Goal: Contribute content

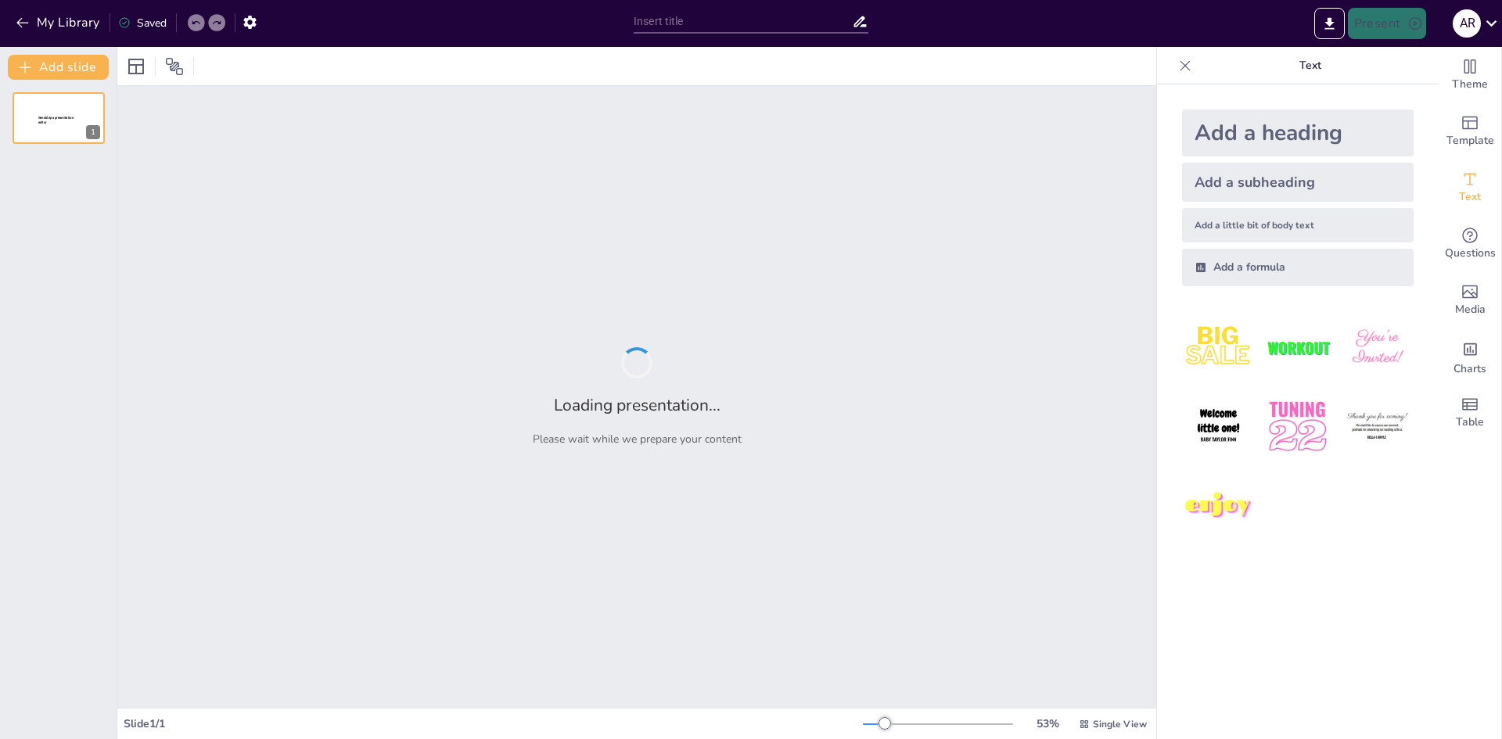
type input "New Sendsteps"
type input "TRANSFORMANDO EL PLÁSTICO EN VIDA: MACETAS ECOLÓGICAS PARA LA UNIVERSIDAD"
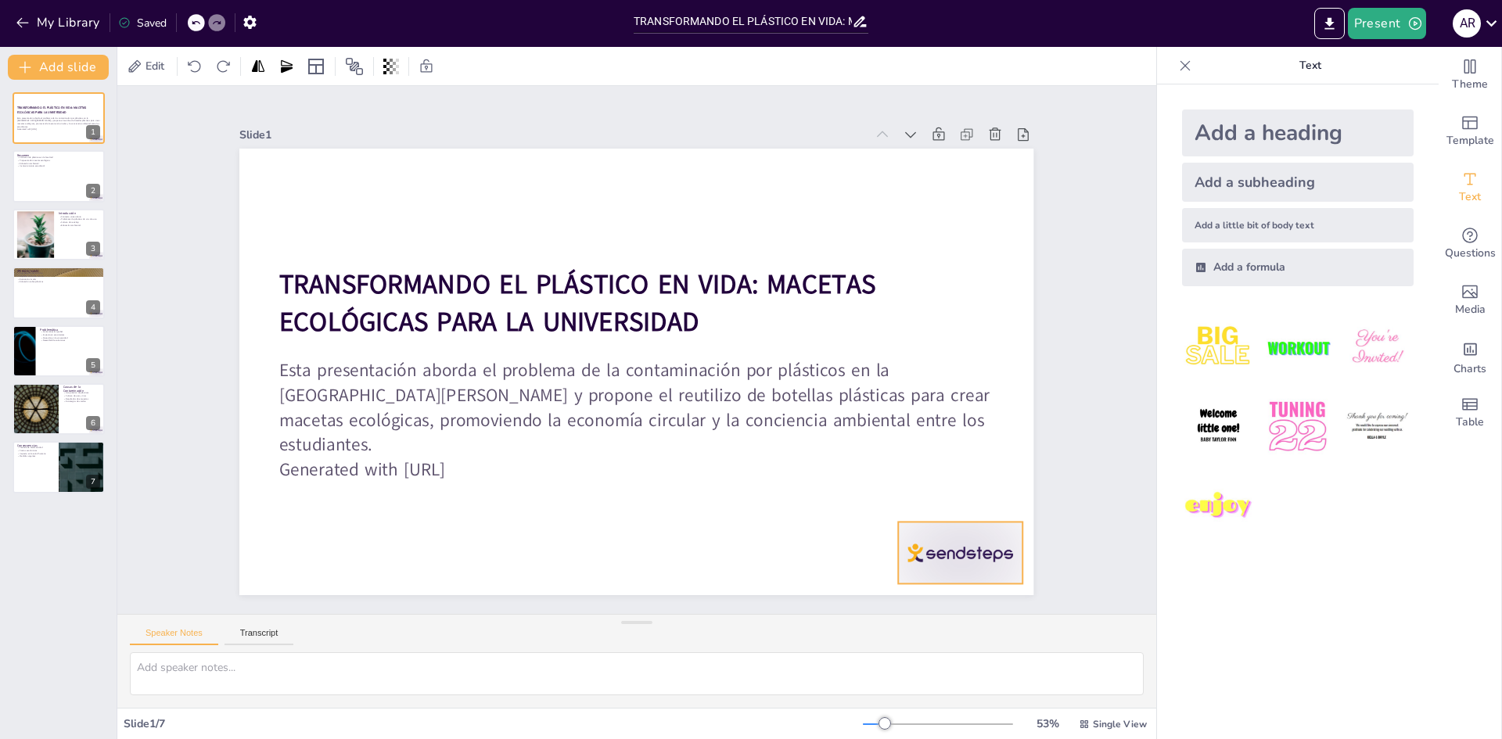
click at [724, 663] on div at bounding box center [663, 731] width 123 height 137
click at [900, 603] on icon at bounding box center [887, 615] width 25 height 25
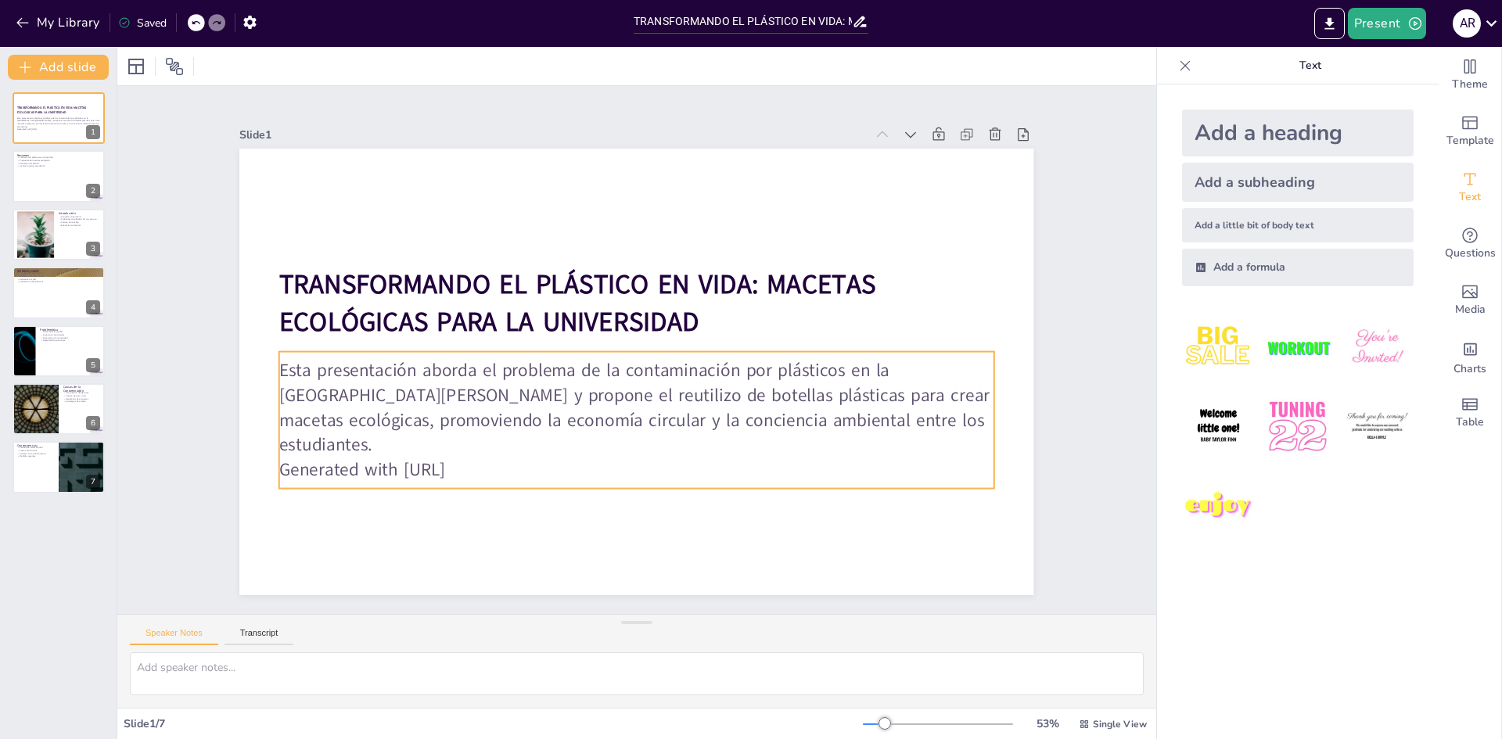
click at [487, 470] on p "Generated with [URL]" at bounding box center [588, 459] width 663 height 313
click at [487, 436] on p "Generated with [URL]" at bounding box center [696, 246] width 631 height 379
click at [490, 465] on p "Generated with [URL]" at bounding box center [600, 464] width 688 height 244
click at [496, 453] on p "Generated with [URL]" at bounding box center [519, 325] width 173 height 704
click at [496, 453] on p "Generated with [URL]" at bounding box center [588, 460] width 663 height 314
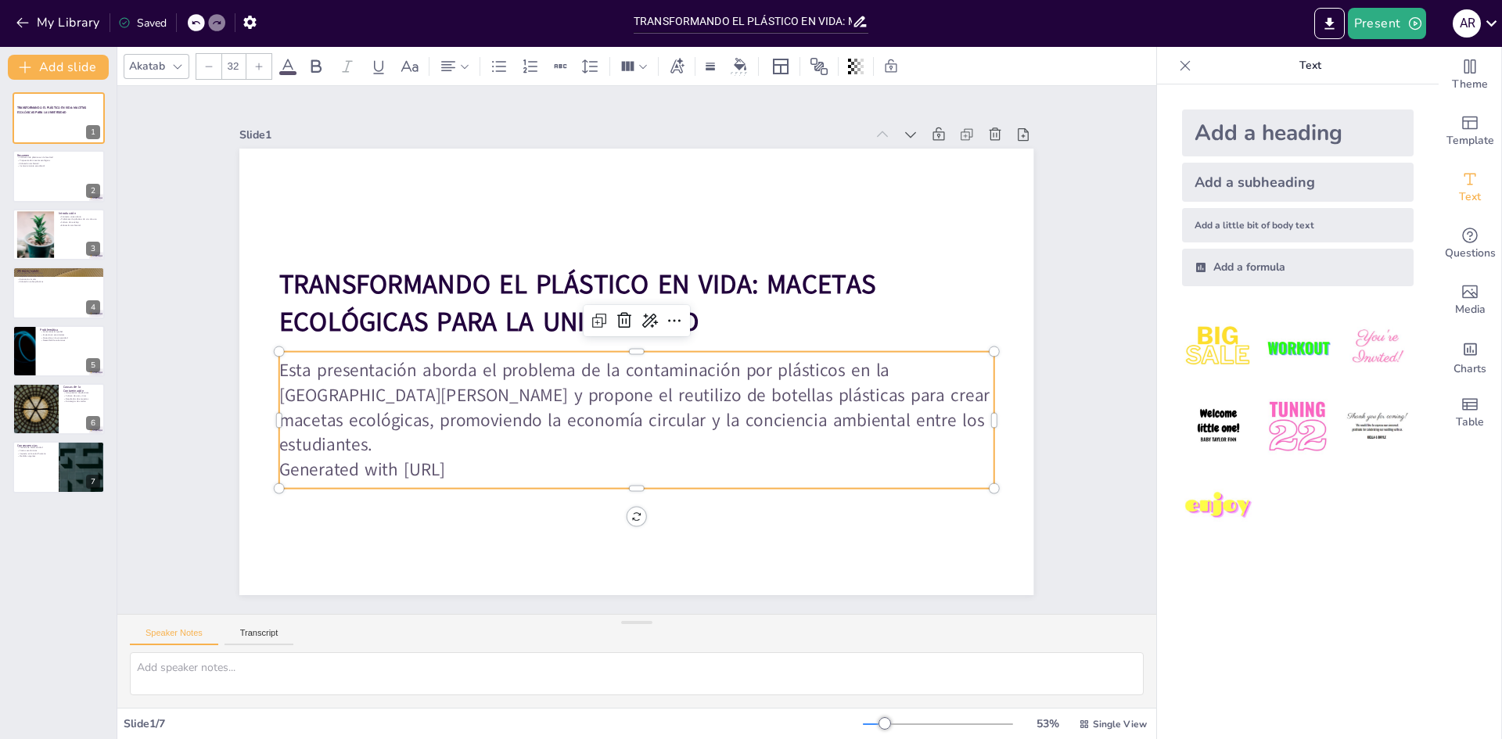
click at [519, 411] on p "Esta presentación aborda el problema de la contaminación por plásticos en la [G…" at bounding box center [619, 404] width 710 height 315
click at [495, 472] on p "Generated with [URL]" at bounding box center [636, 469] width 715 height 25
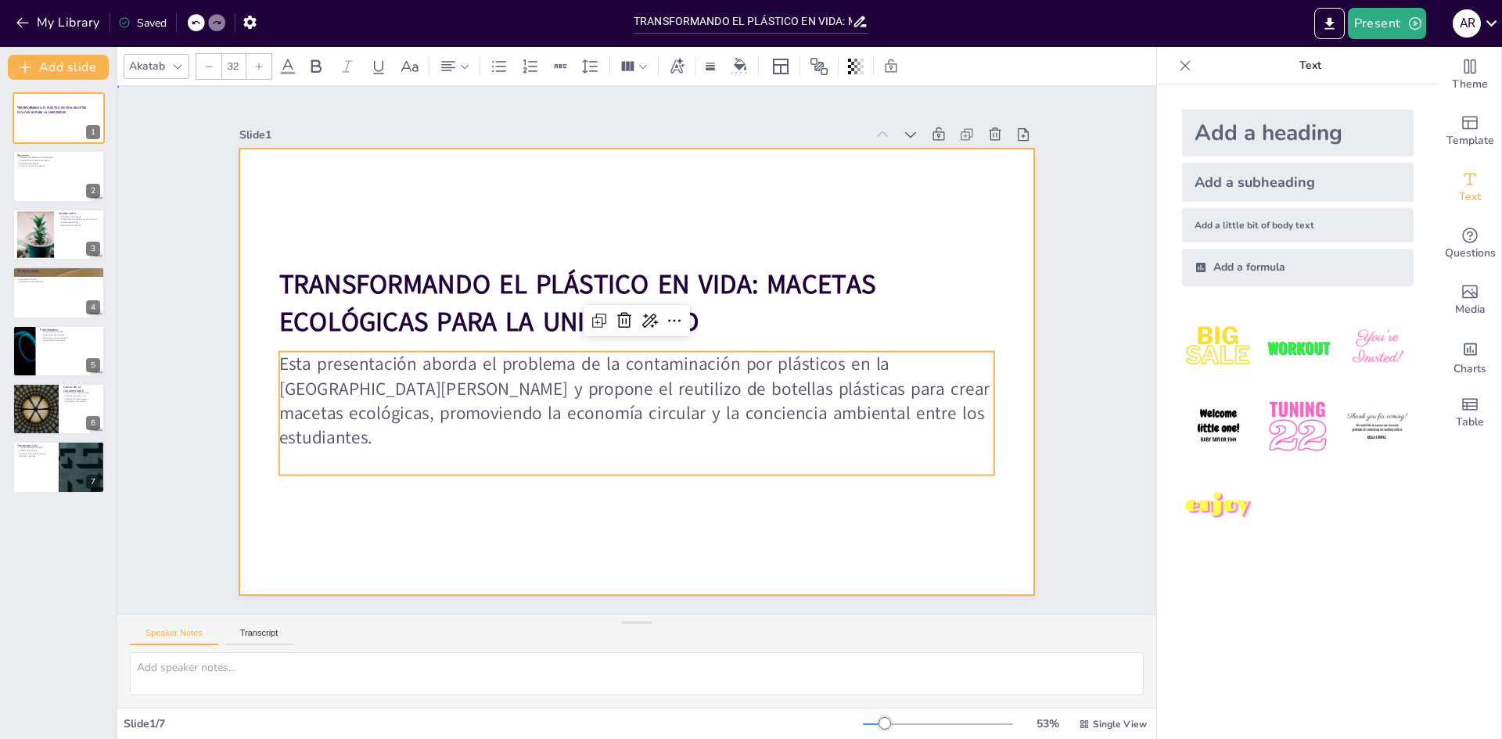
click at [562, 568] on div at bounding box center [621, 364] width 864 height 889
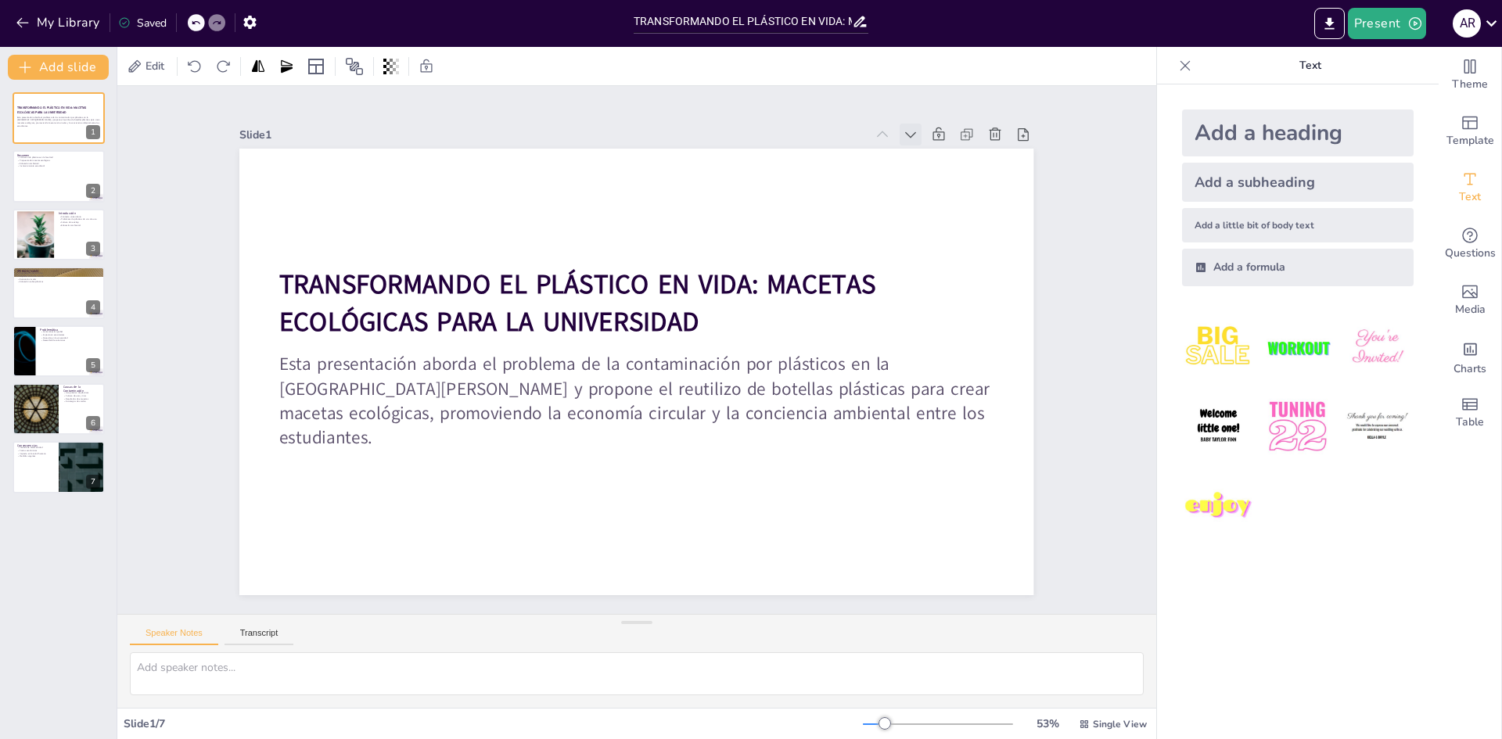
click at [954, 220] on icon at bounding box center [964, 230] width 20 height 20
click at [950, 377] on icon at bounding box center [961, 388] width 22 height 22
click at [31, 181] on div at bounding box center [59, 176] width 94 height 53
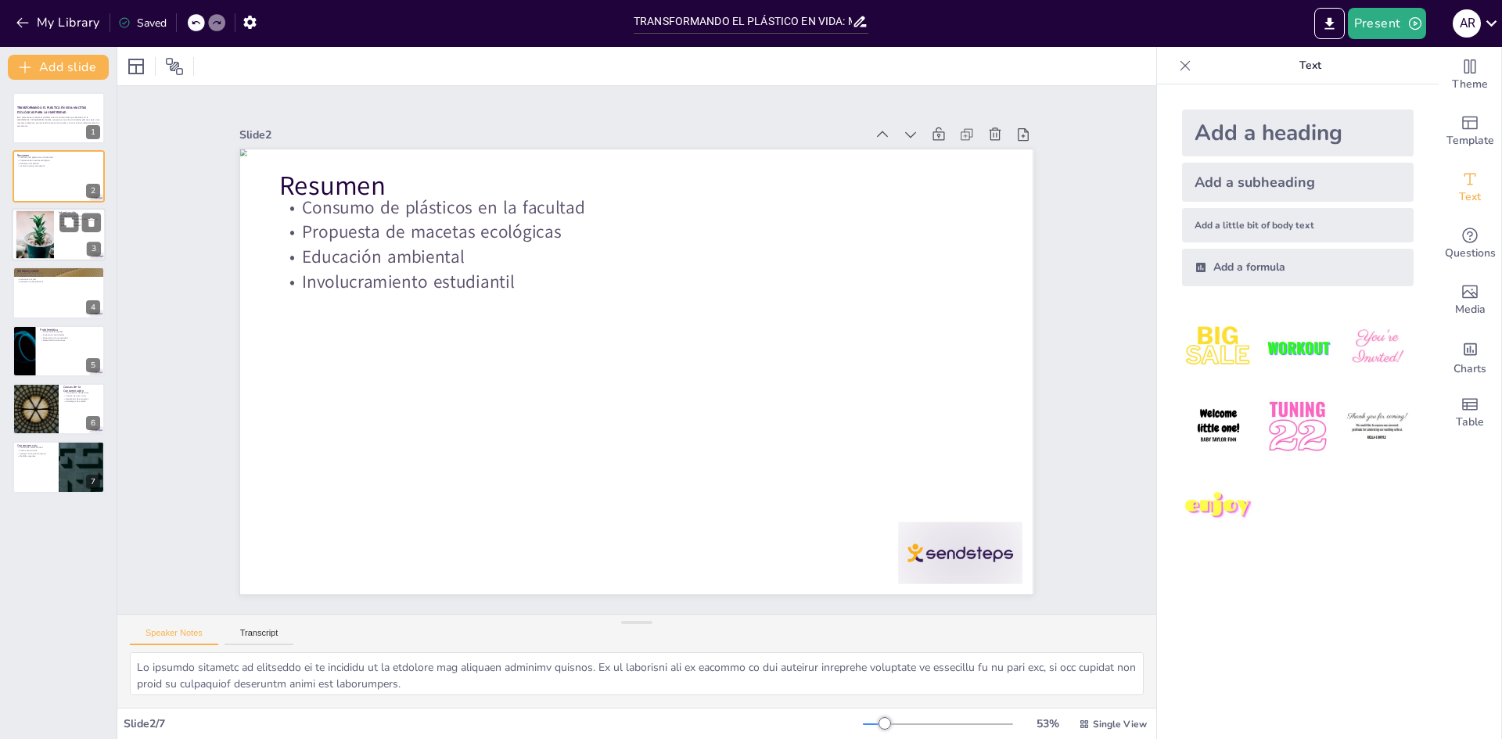
click at [48, 243] on div at bounding box center [34, 234] width 63 height 48
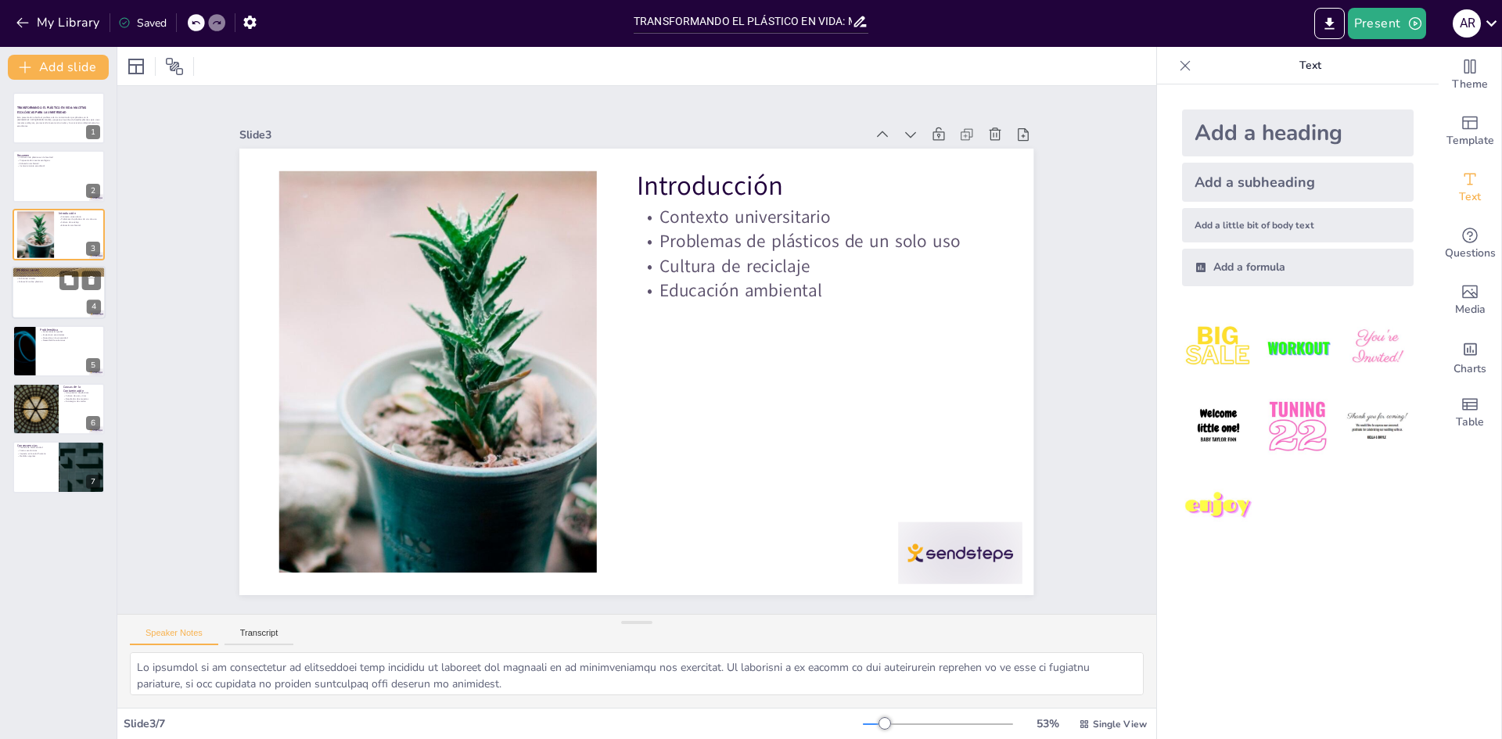
click at [61, 308] on div at bounding box center [59, 292] width 94 height 53
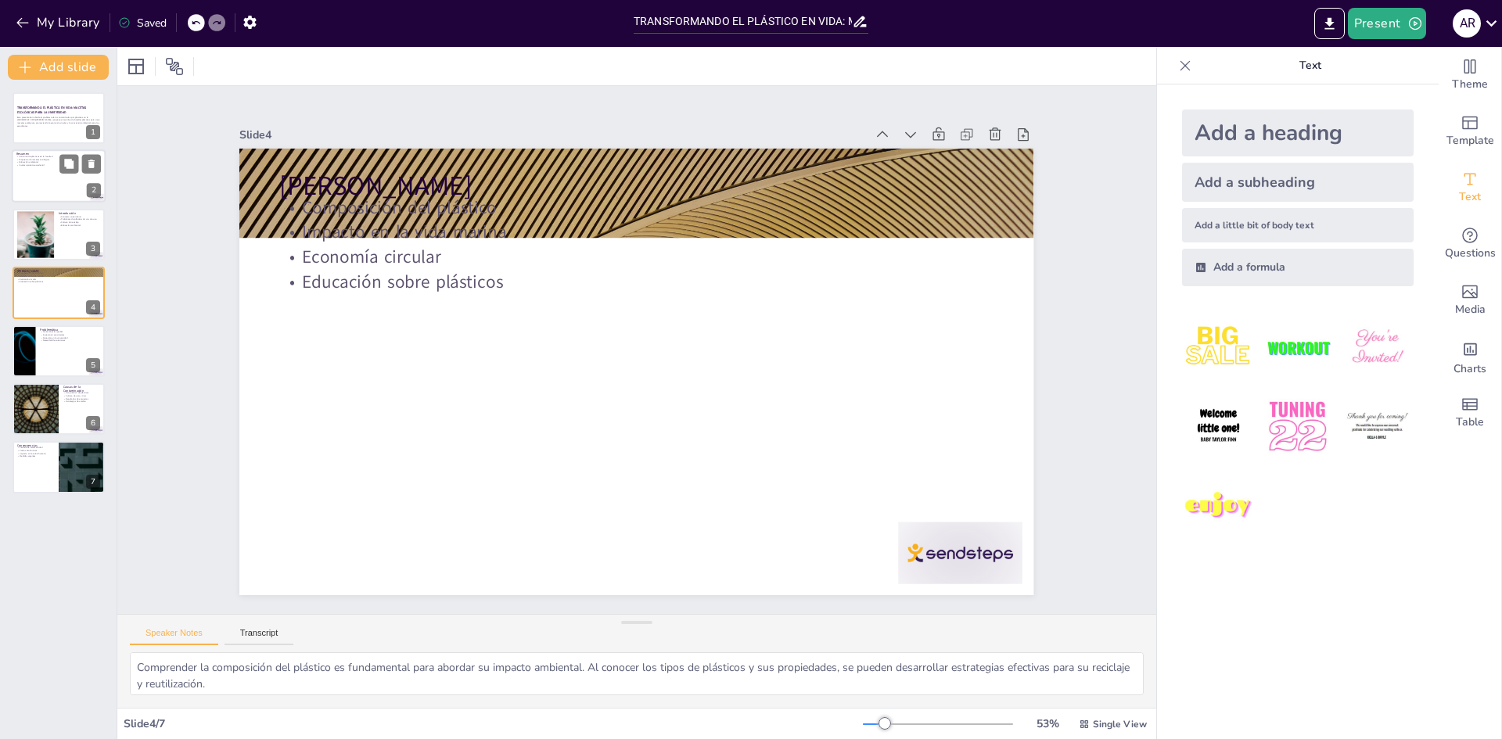
click at [35, 174] on div at bounding box center [59, 176] width 94 height 53
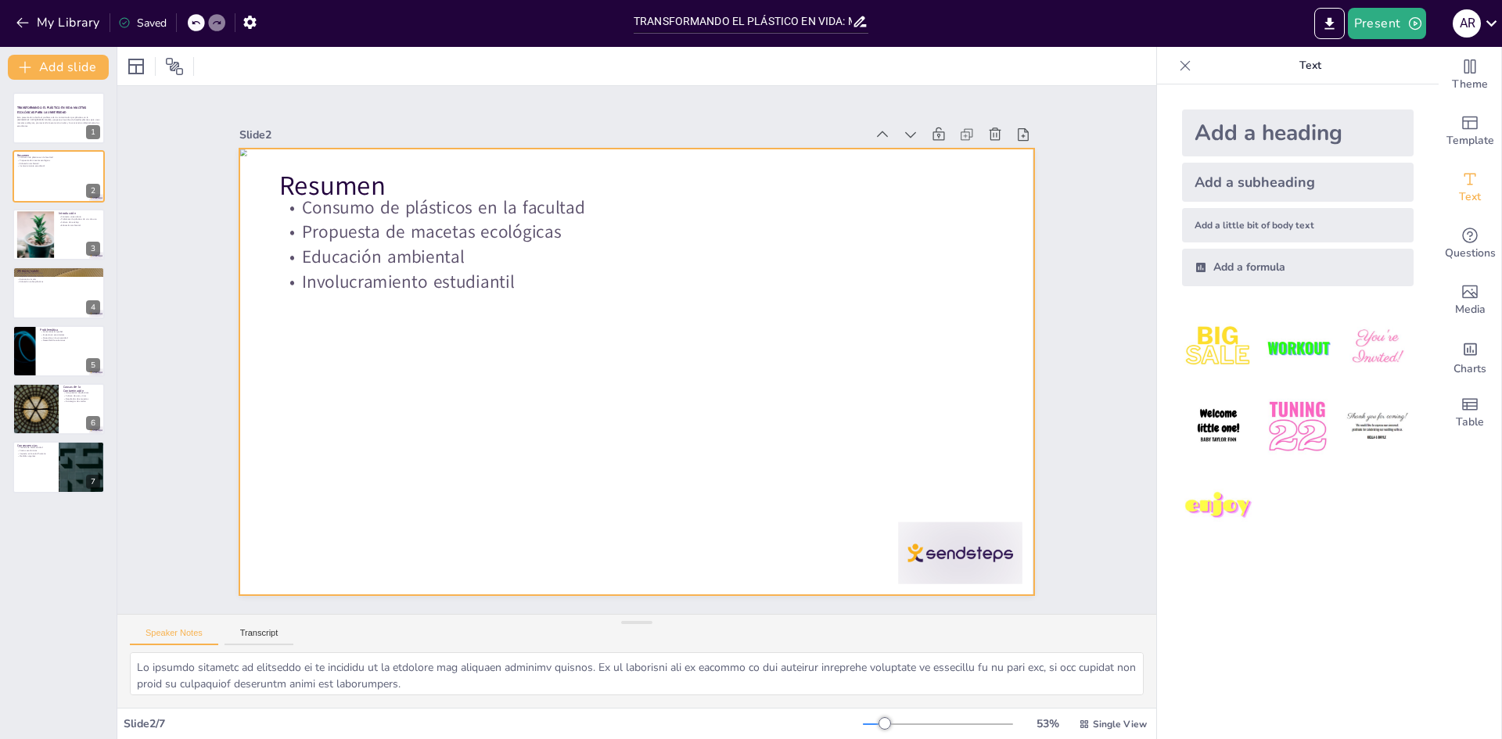
click at [951, 526] on div at bounding box center [616, 356] width 670 height 893
click at [949, 540] on div at bounding box center [626, 369] width 911 height 784
click at [838, 558] on div at bounding box center [614, 350] width 447 height 794
click at [968, 567] on div at bounding box center [636, 372] width 794 height 447
click at [968, 565] on div at bounding box center [636, 372] width 794 height 447
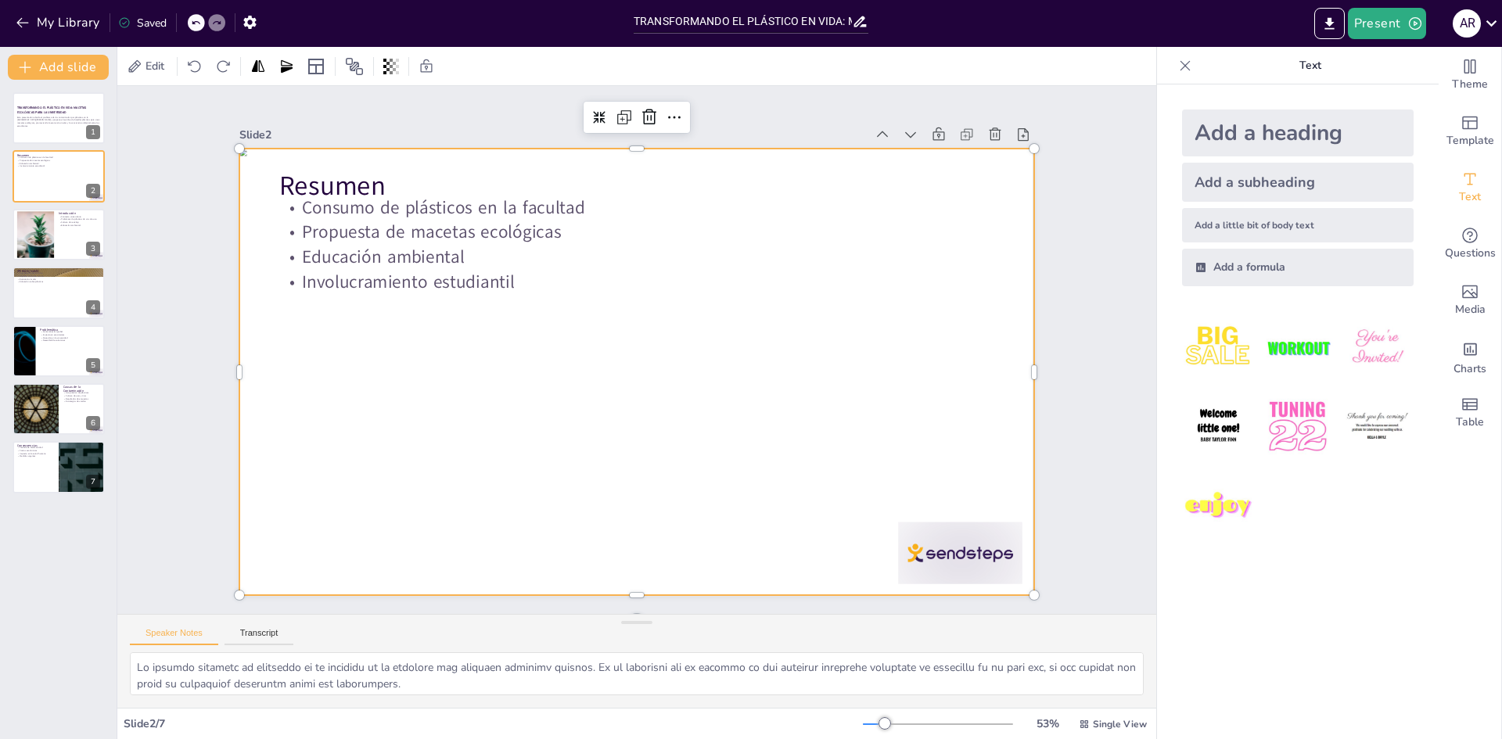
drag, startPoint x: 947, startPoint y: 552, endPoint x: 938, endPoint y: 551, distance: 8.7
click at [945, 552] on div at bounding box center [619, 363] width 828 height 905
click at [618, 445] on div at bounding box center [627, 370] width 907 height 731
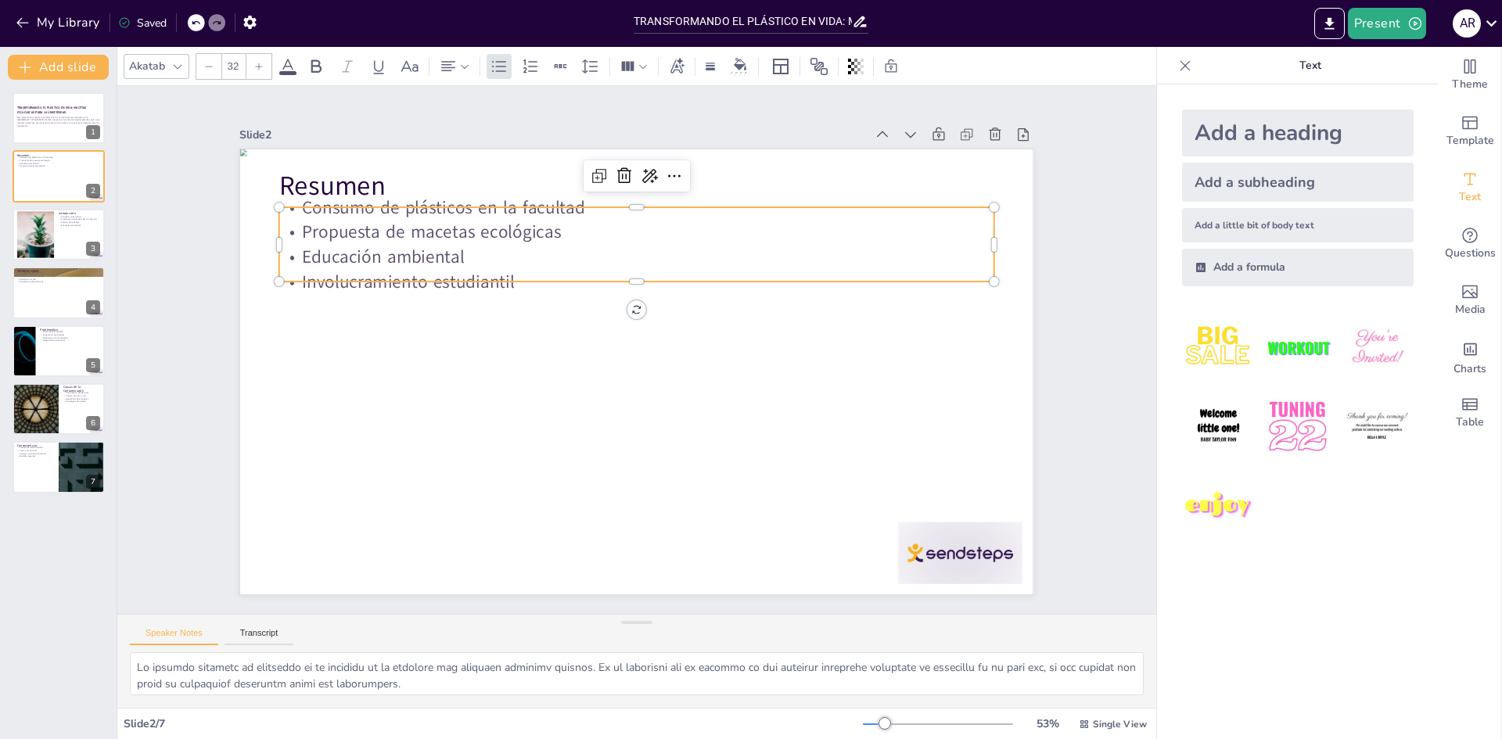
click at [528, 239] on p "Educación ambiental" at bounding box center [717, 396] width 379 height 631
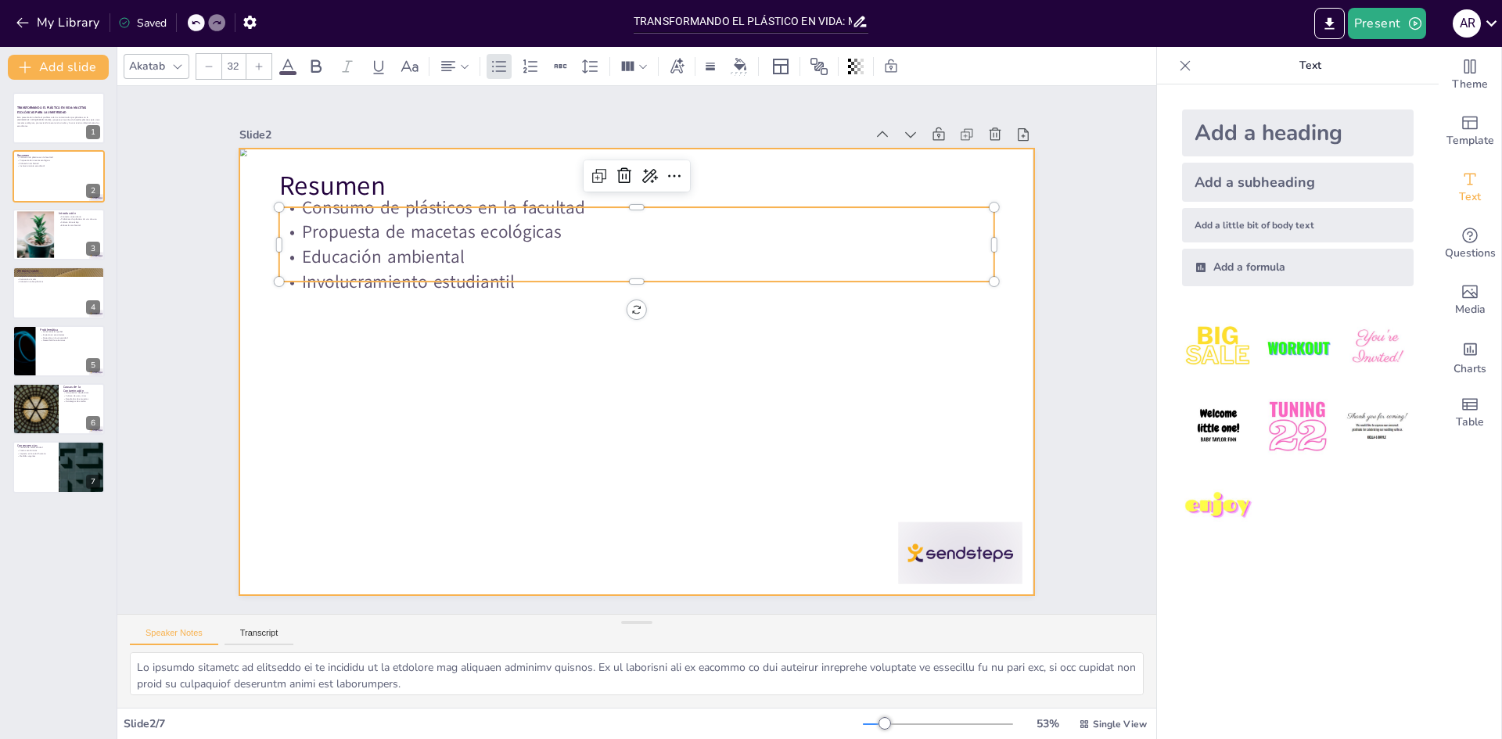
click at [923, 549] on div at bounding box center [618, 360] width 784 height 911
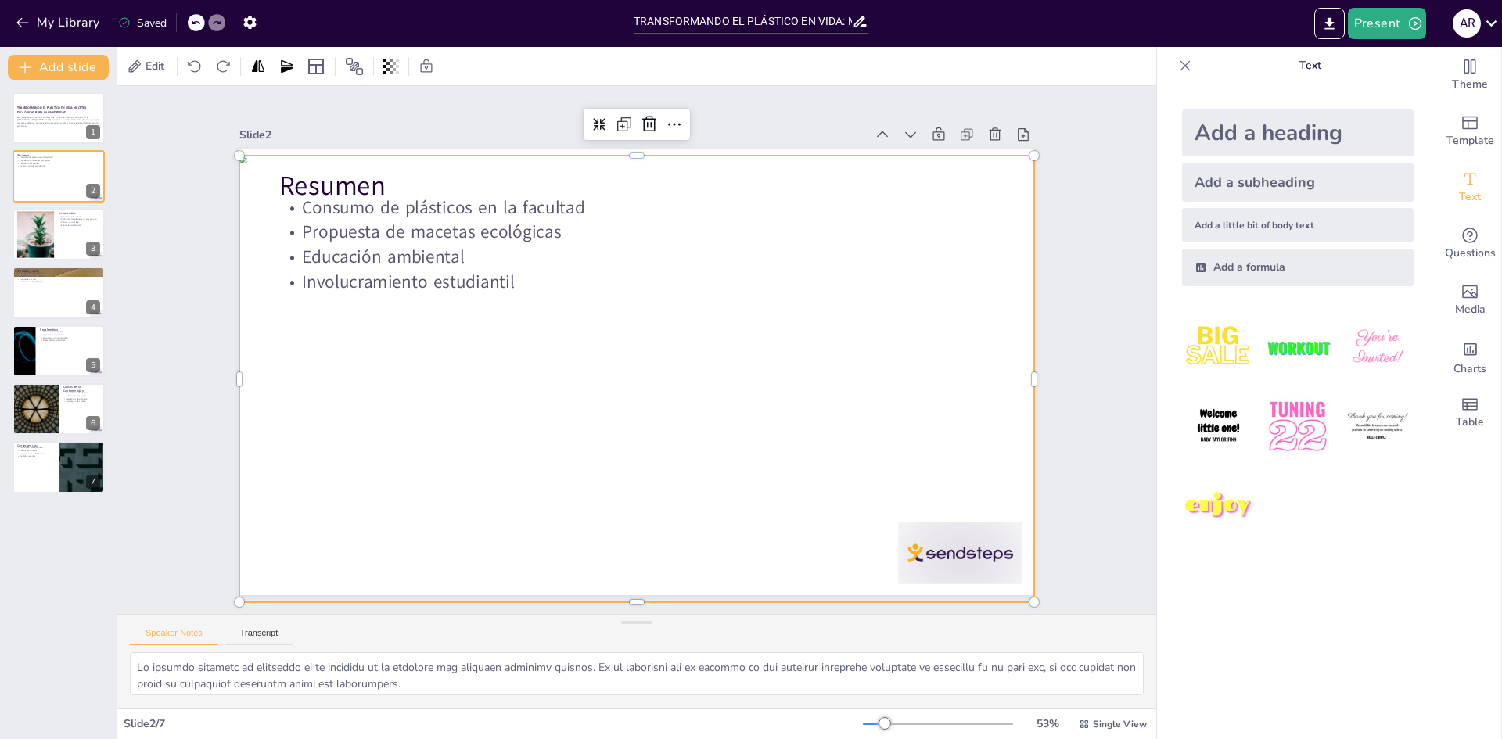
click at [923, 549] on div at bounding box center [651, 326] width 911 height 784
click at [923, 549] on div at bounding box center [633, 378] width 836 height 527
click at [917, 549] on div at bounding box center [615, 354] width 602 height 870
click at [923, 549] on div at bounding box center [636, 372] width 794 height 447
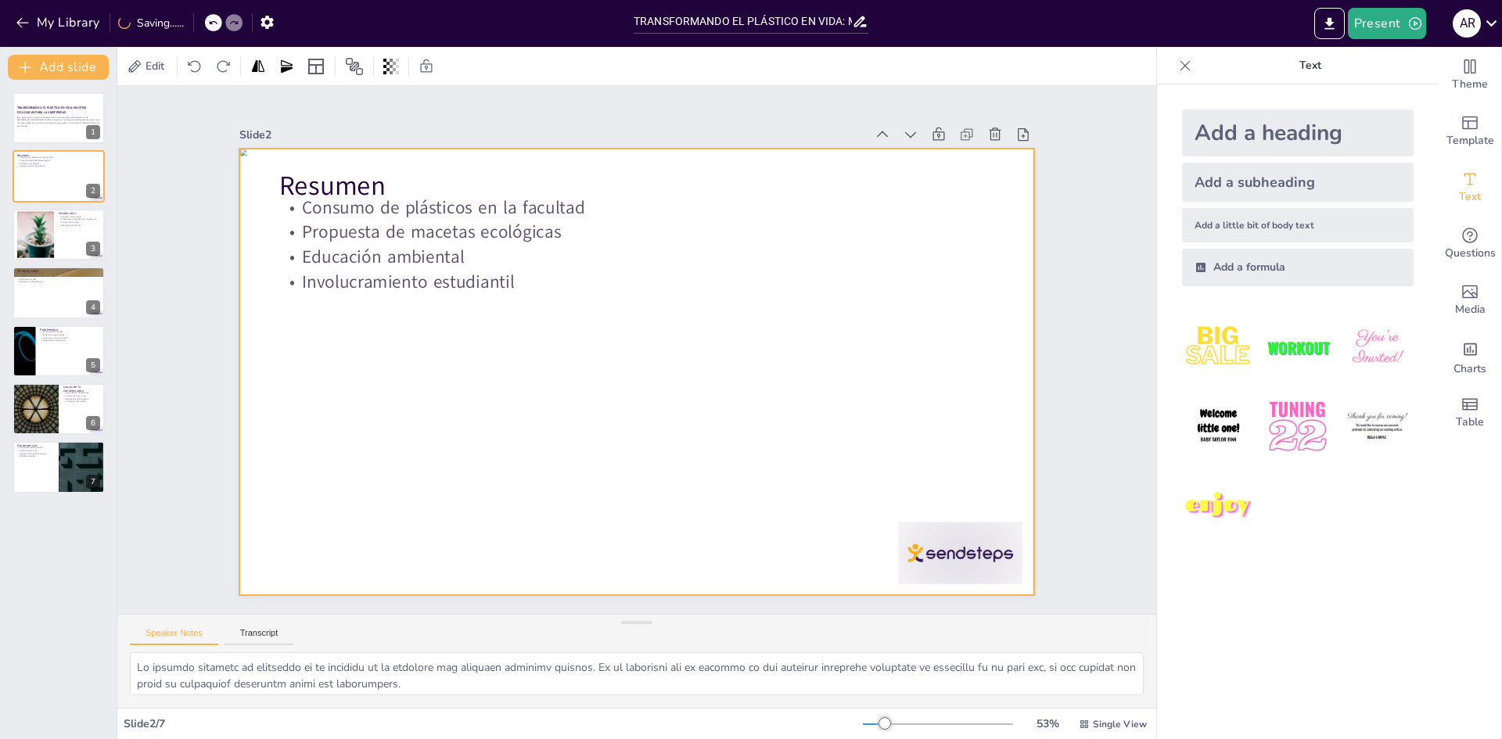
click at [923, 549] on div at bounding box center [619, 363] width 828 height 905
click at [923, 549] on div at bounding box center [629, 371] width 893 height 670
click at [52, 228] on div at bounding box center [34, 234] width 63 height 48
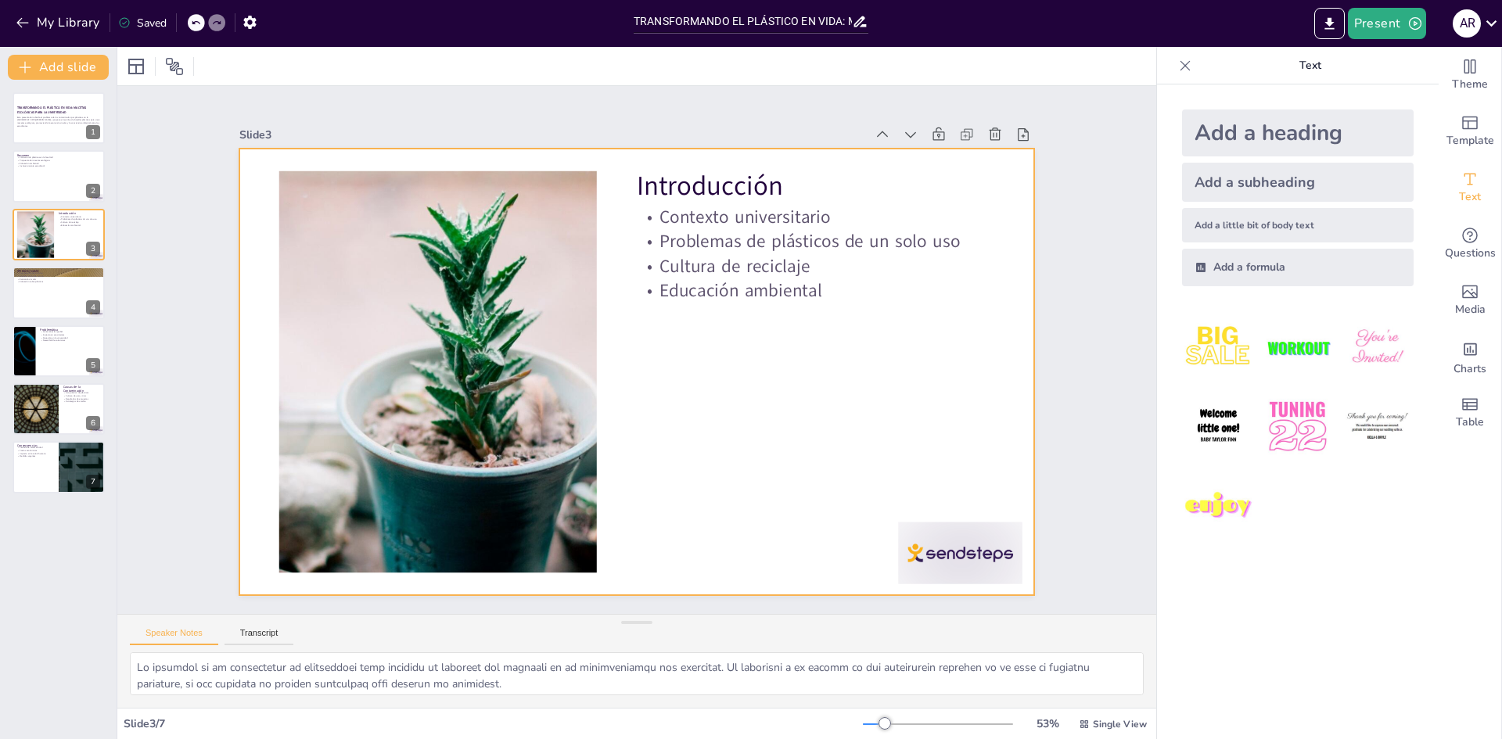
click at [896, 614] on div at bounding box center [850, 667] width 138 height 107
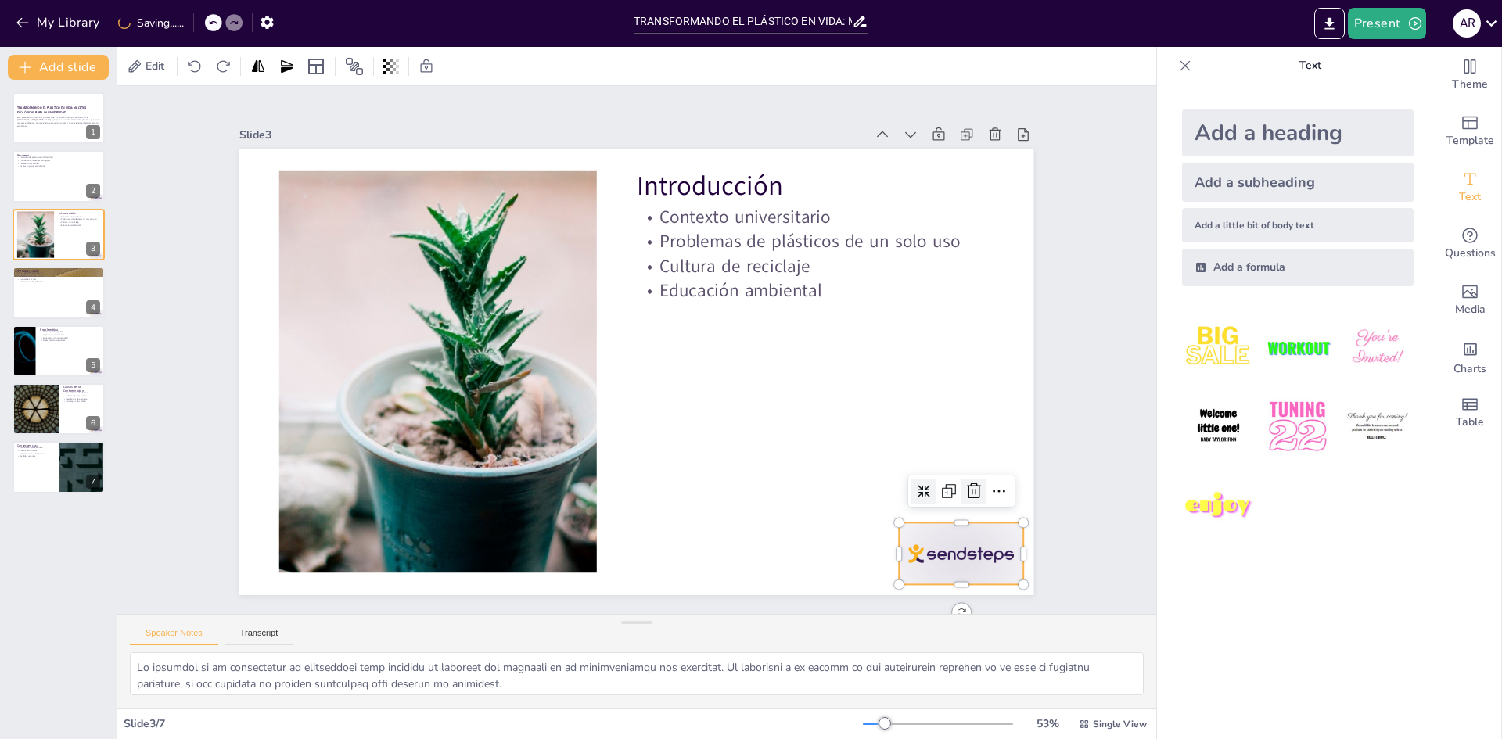
click at [383, 588] on icon at bounding box center [370, 600] width 25 height 25
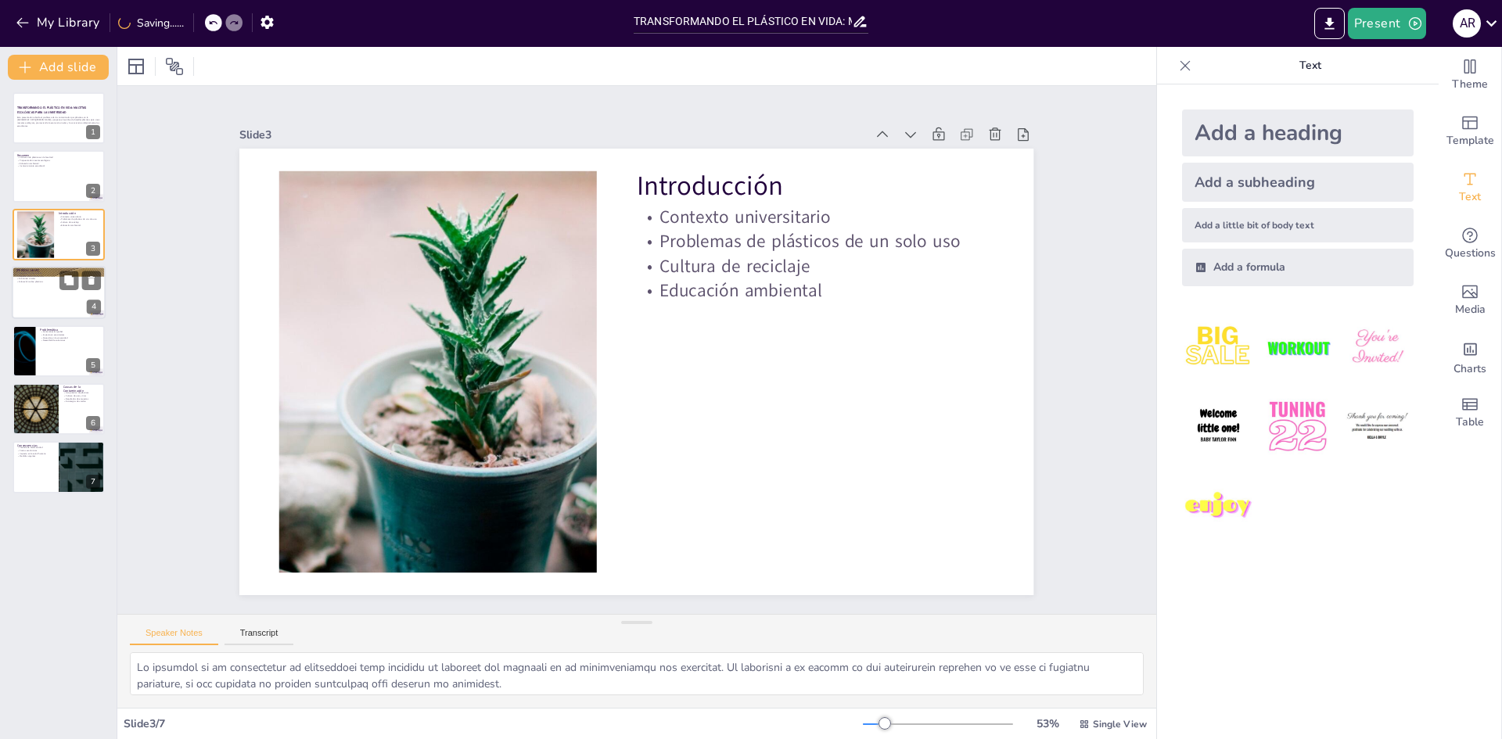
click at [51, 307] on div at bounding box center [59, 292] width 94 height 53
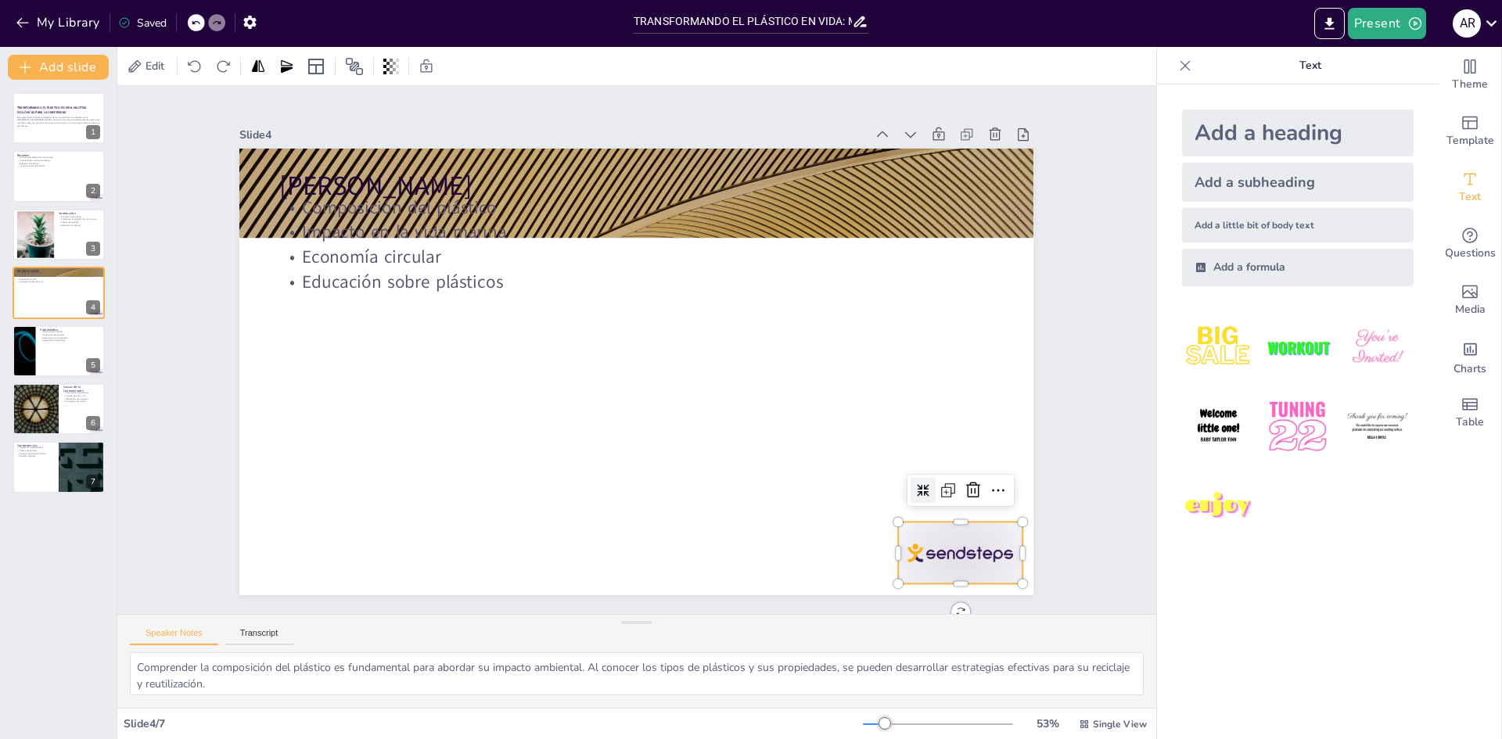
click at [922, 595] on div at bounding box center [882, 643] width 137 height 97
click at [947, 546] on icon at bounding box center [936, 557] width 22 height 22
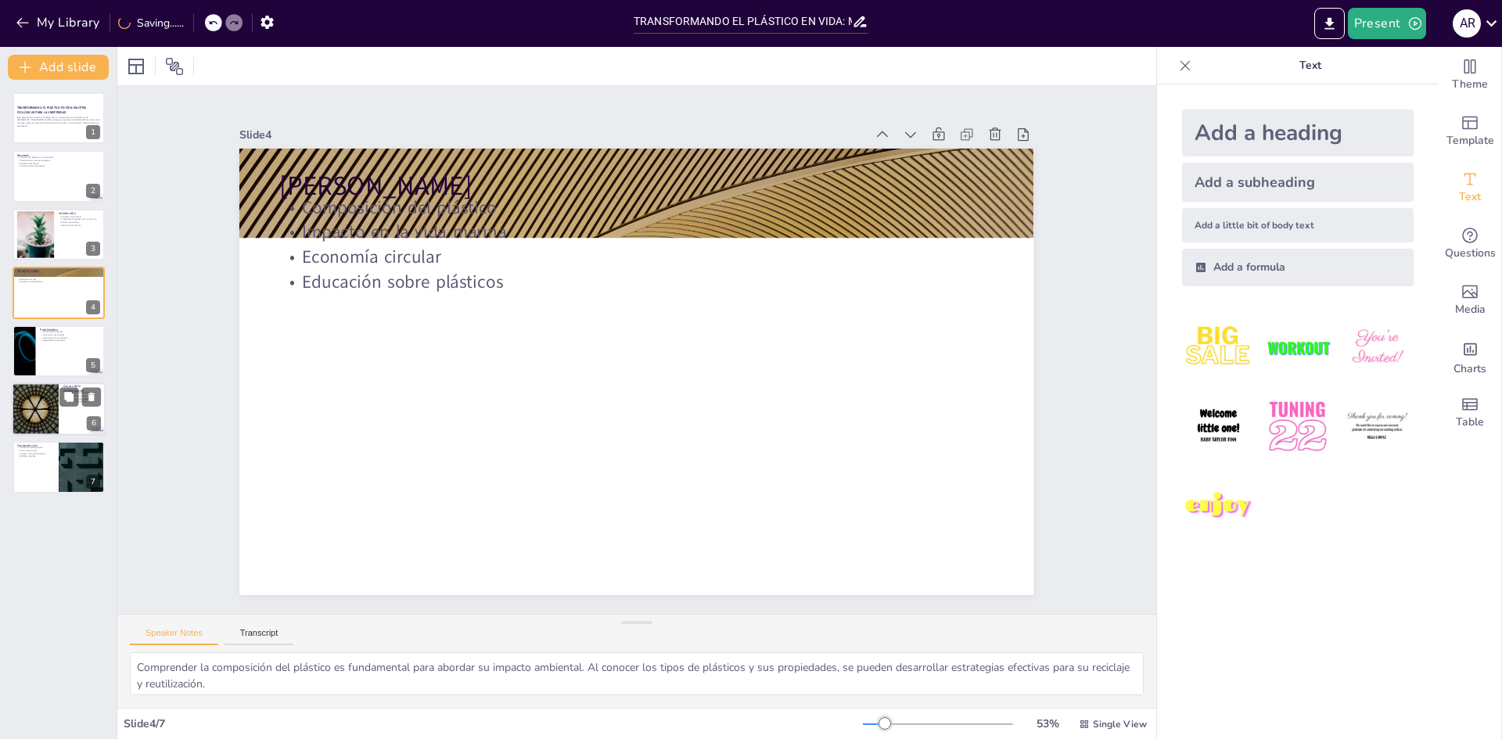
click at [69, 423] on div at bounding box center [59, 409] width 94 height 53
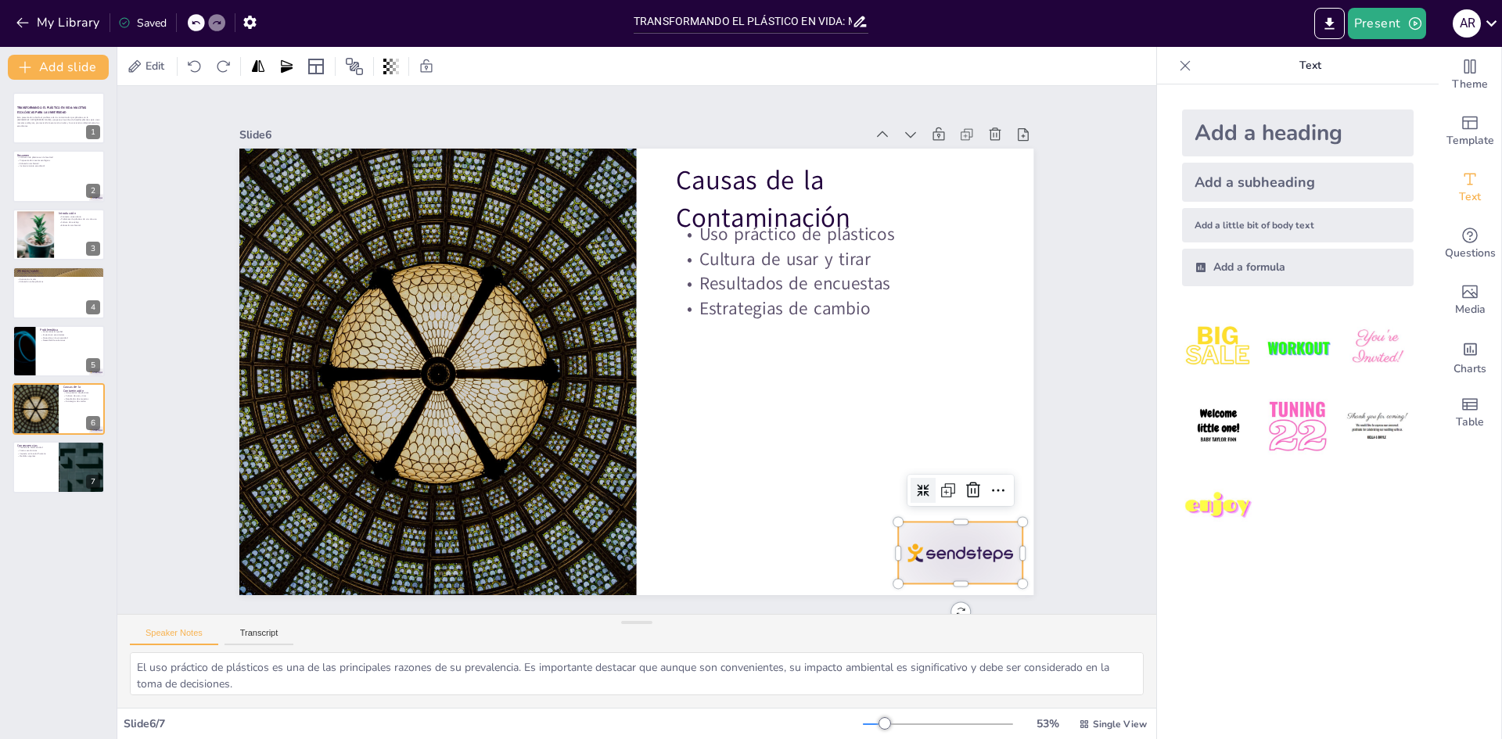
click at [373, 546] on div at bounding box center [319, 563] width 107 height 138
click at [947, 547] on icon at bounding box center [936, 558] width 22 height 22
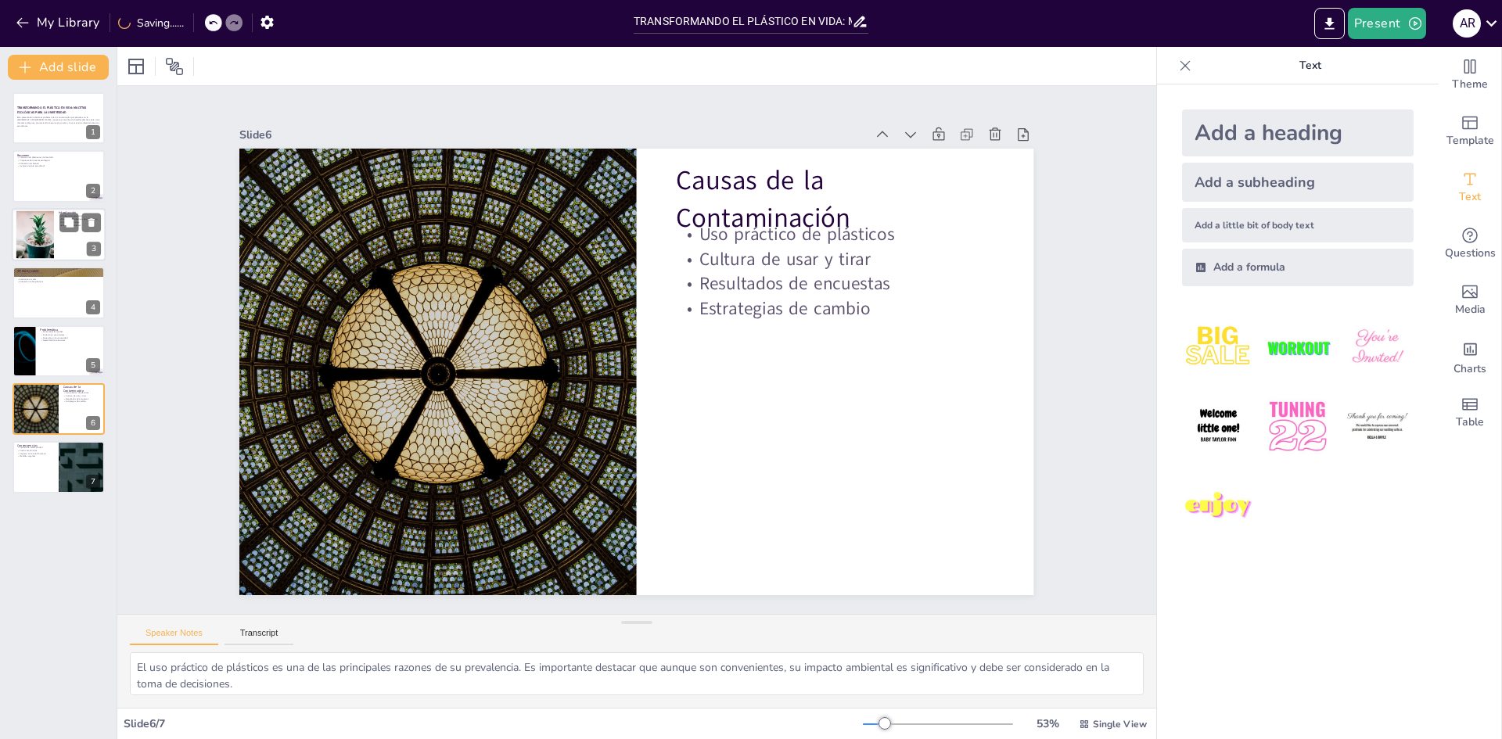
click at [34, 243] on div at bounding box center [34, 234] width 63 height 48
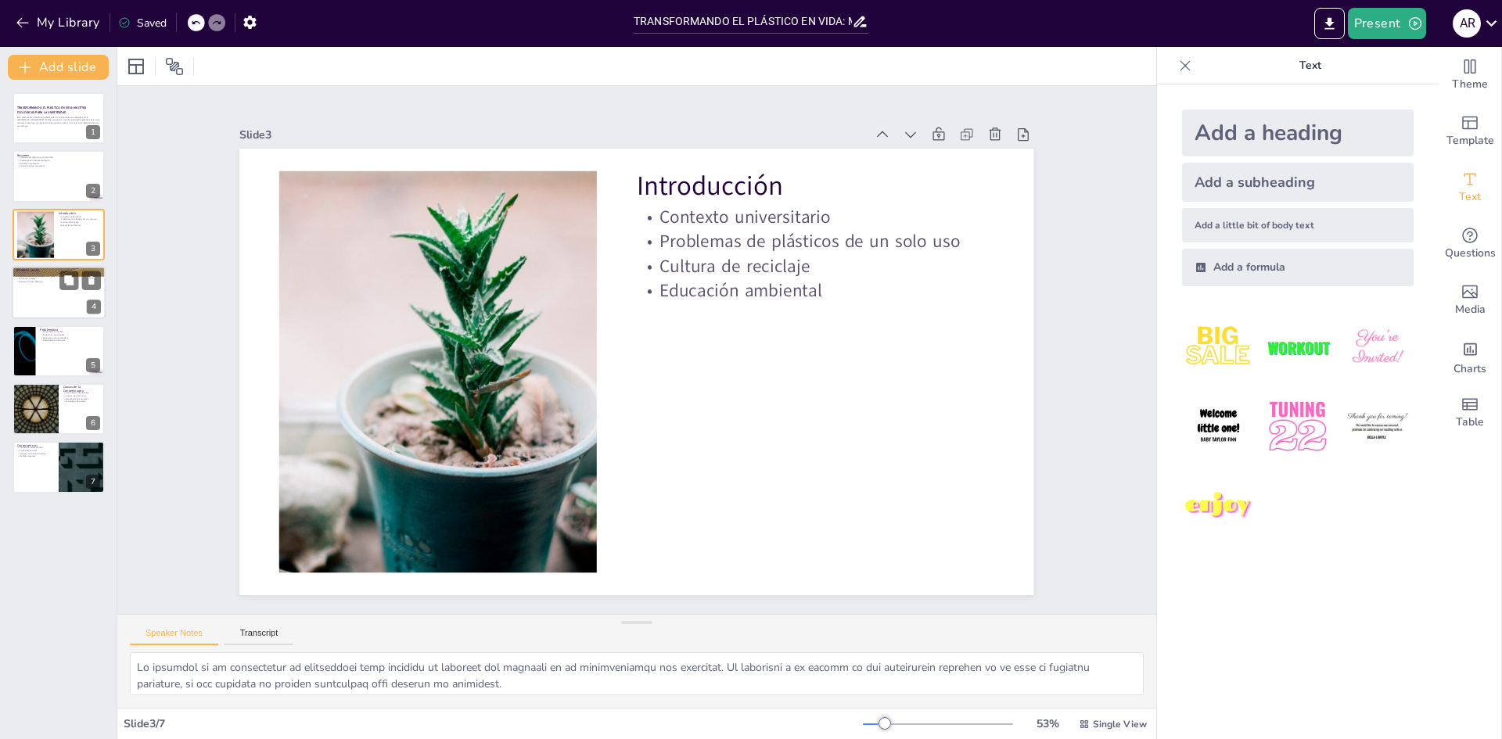
click at [66, 305] on div at bounding box center [59, 292] width 94 height 53
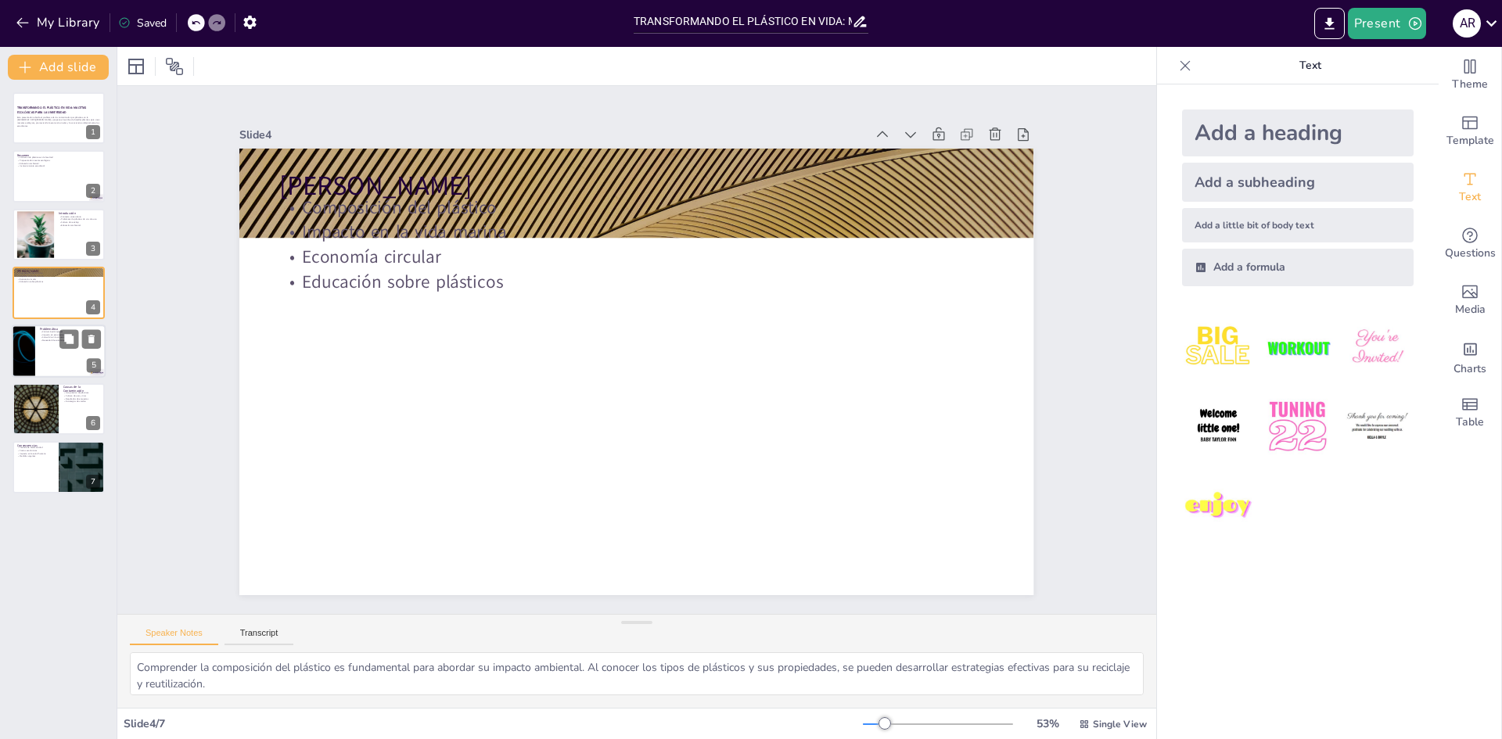
click at [35, 359] on div at bounding box center [59, 351] width 94 height 53
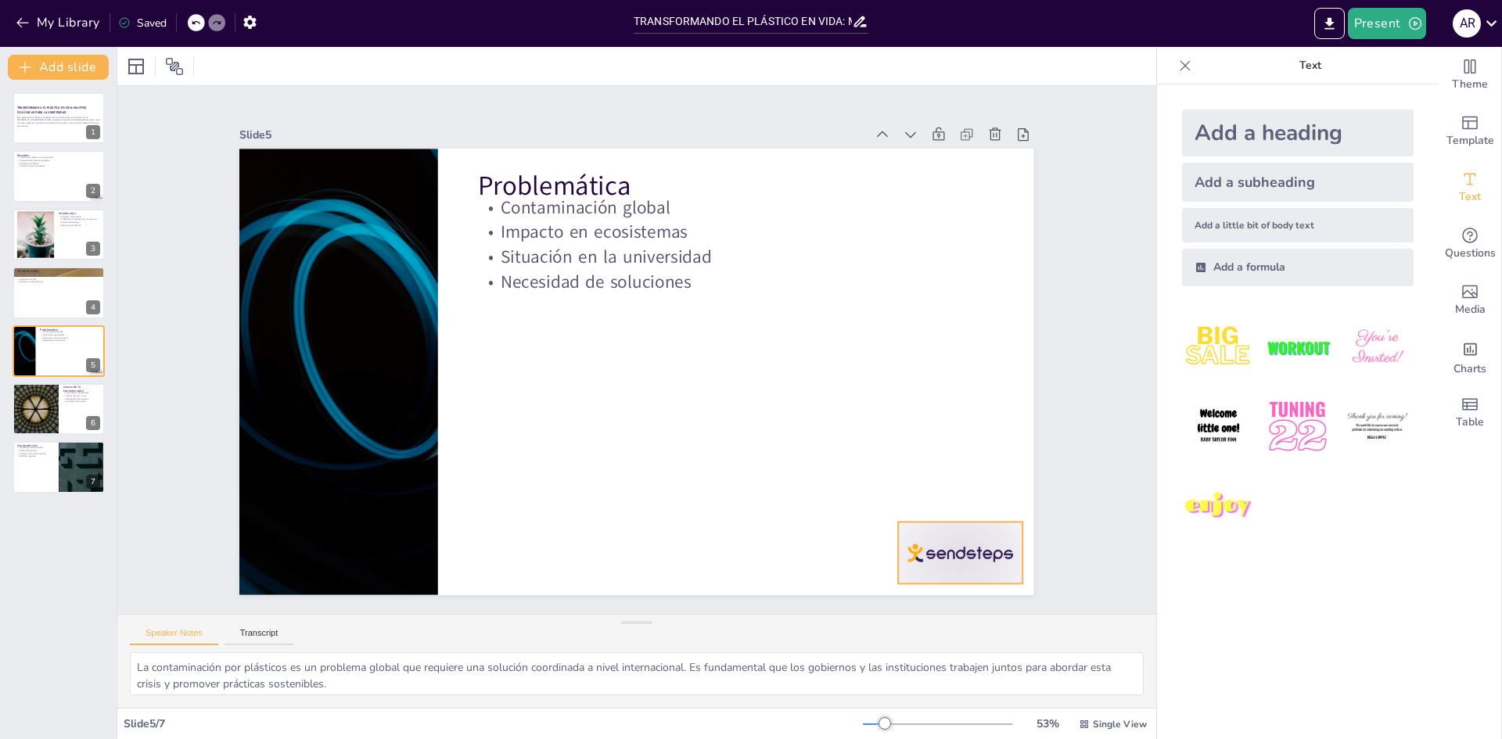
click at [948, 595] on div at bounding box center [882, 643] width 137 height 97
click at [925, 576] on icon at bounding box center [912, 587] width 23 height 23
click at [64, 427] on div at bounding box center [59, 409] width 94 height 53
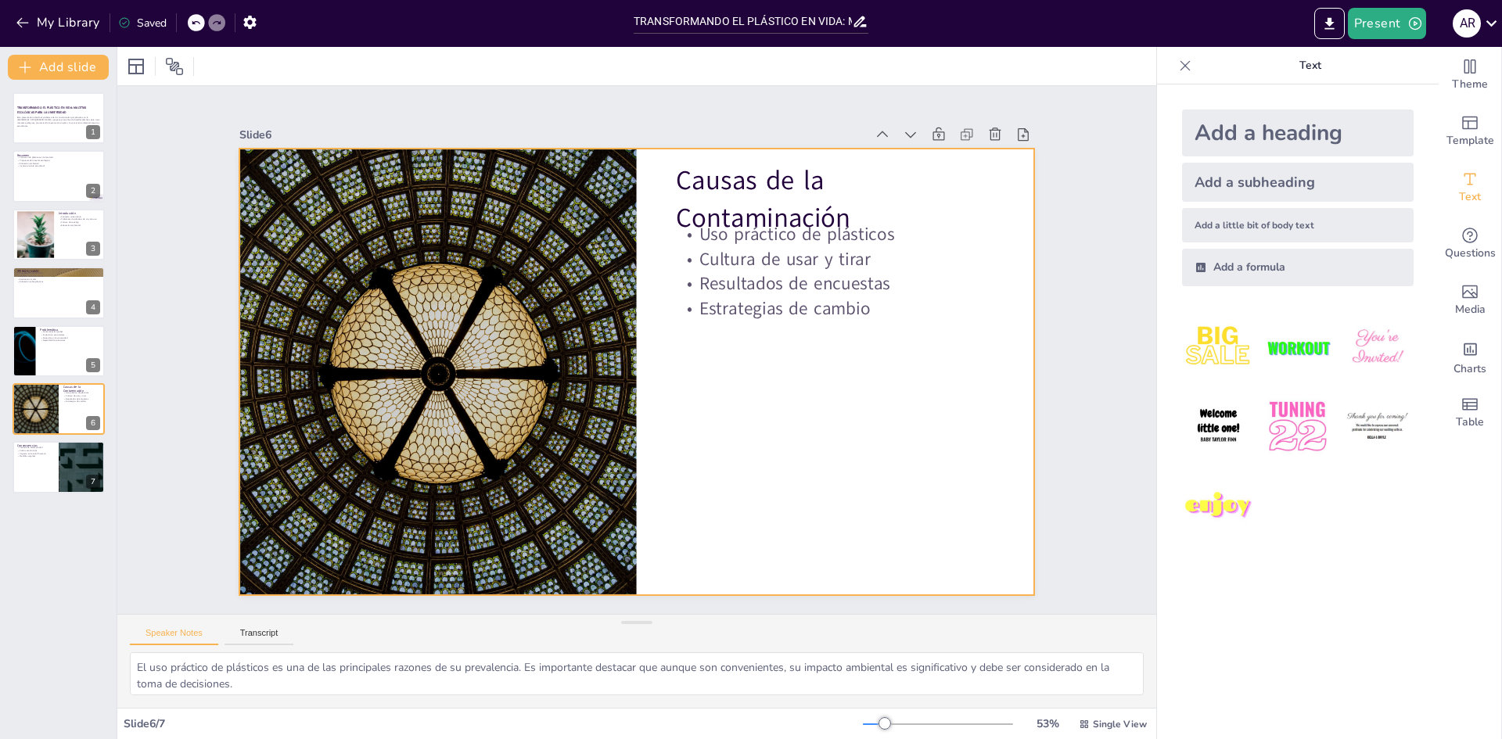
click at [982, 570] on div at bounding box center [626, 369] width 911 height 784
click at [40, 440] on div "TRANSFORMANDO EL PLÁSTICO EN VIDA: MACETAS ECOLÓGICAS PARA LA UNIVERSIDAD Esta …" at bounding box center [58, 292] width 117 height 401
click at [41, 452] on p "Impacto en la salud humana" at bounding box center [35, 453] width 38 height 3
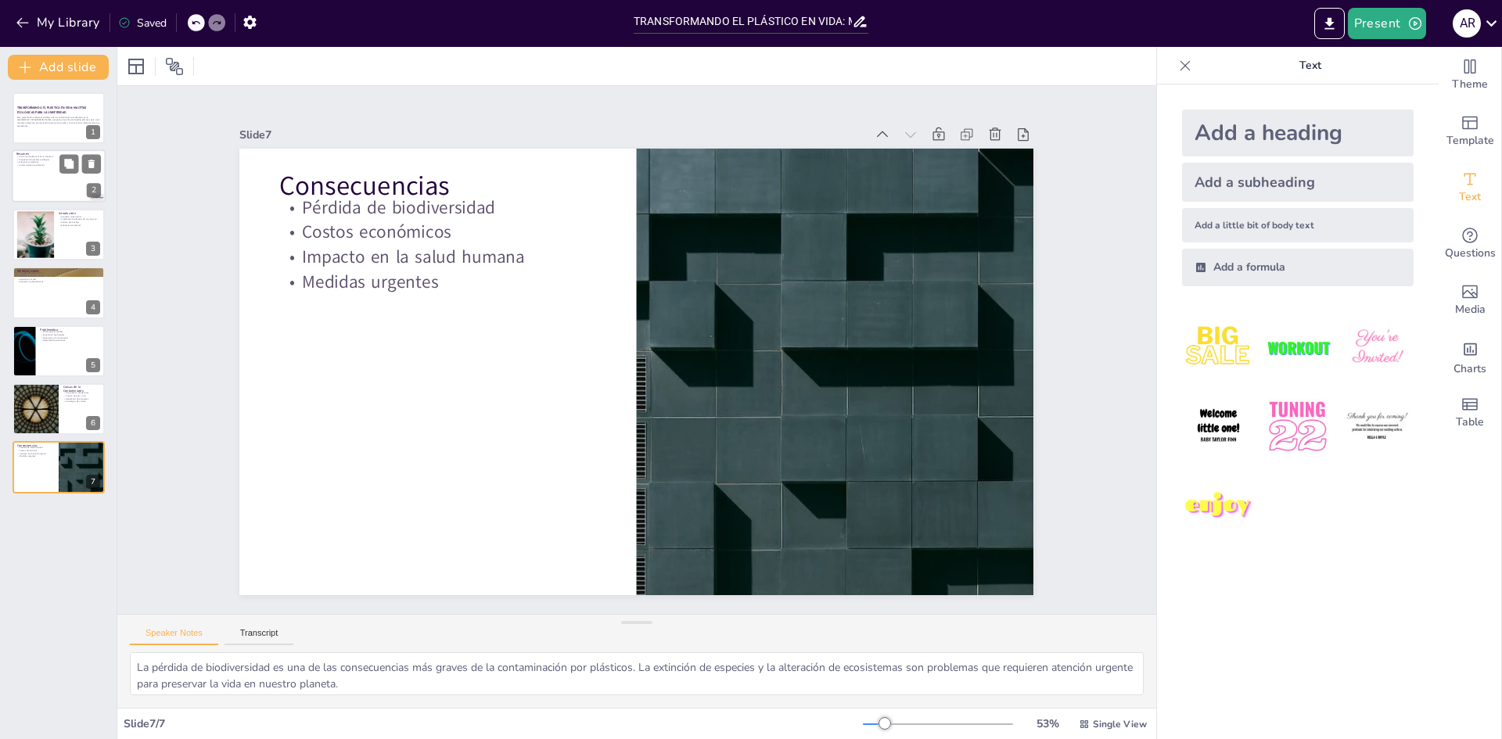
click at [24, 172] on div at bounding box center [59, 176] width 94 height 53
type textarea "Lo ipsumdo sitametc ad elitseddo ei te incididu ut la etdolore mag aliquaen adm…"
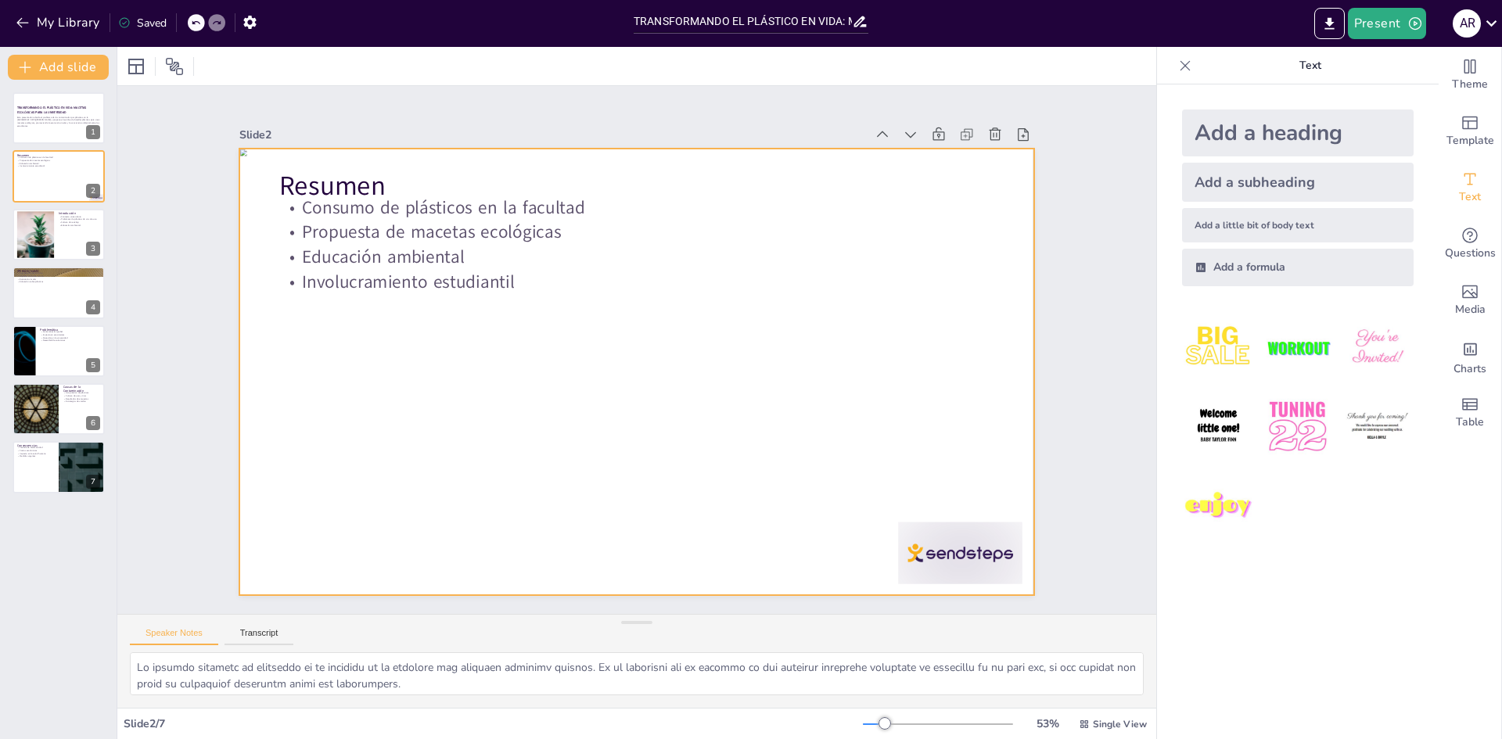
click at [925, 542] on div at bounding box center [627, 370] width 907 height 731
click at [18, 106] on p "TRANSFORMANDO EL PLÁSTICO EN VIDA: MACETAS ECOLÓGICAS PARA LA UNIVERSIDAD" at bounding box center [58, 110] width 84 height 9
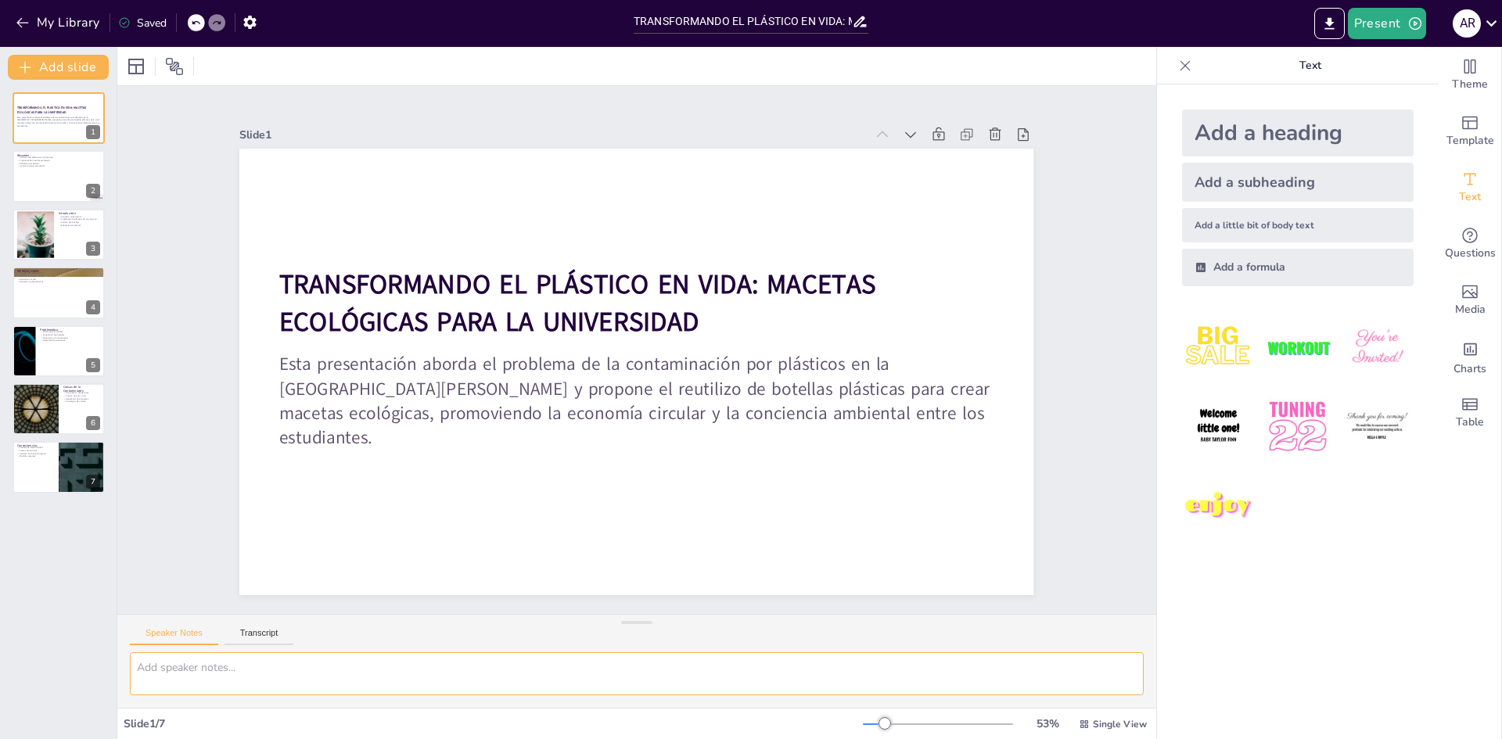
drag, startPoint x: 994, startPoint y: 631, endPoint x: 667, endPoint y: 677, distance: 329.6
click at [670, 677] on textarea at bounding box center [637, 673] width 1014 height 43
